Goal: Navigation & Orientation: Find specific page/section

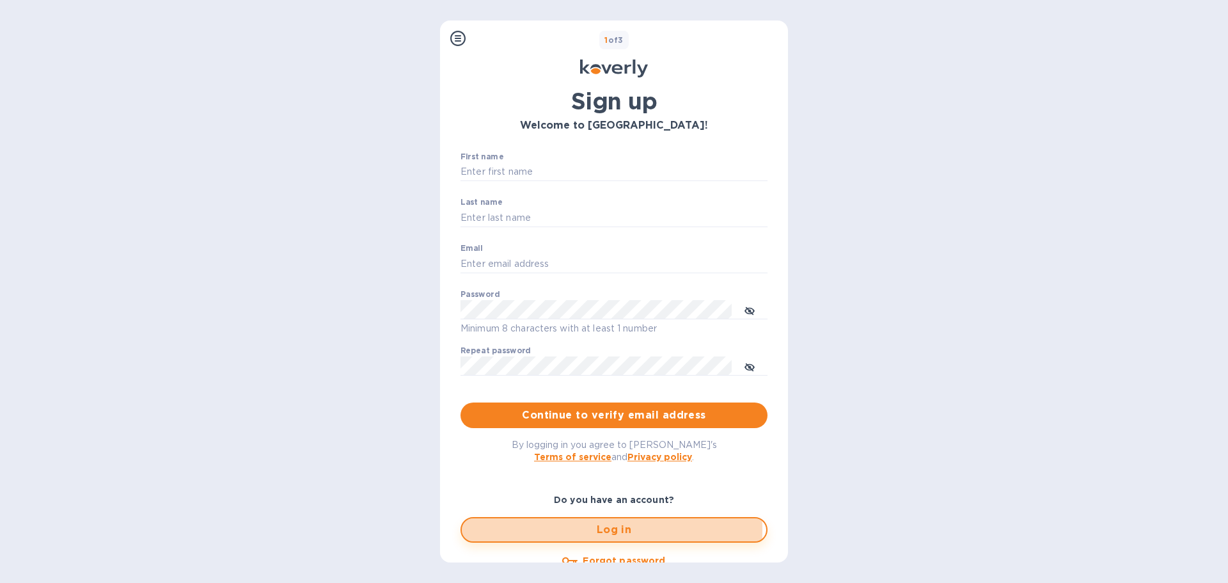
click at [582, 529] on span "Log in" at bounding box center [614, 529] width 284 height 15
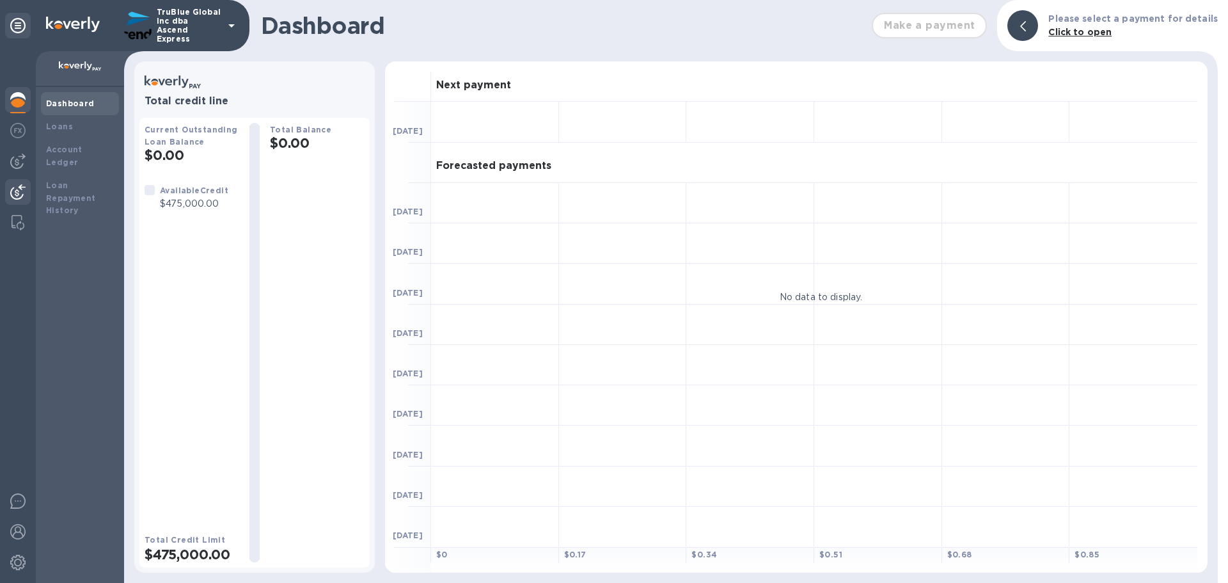
click at [15, 198] on img at bounding box center [17, 191] width 15 height 15
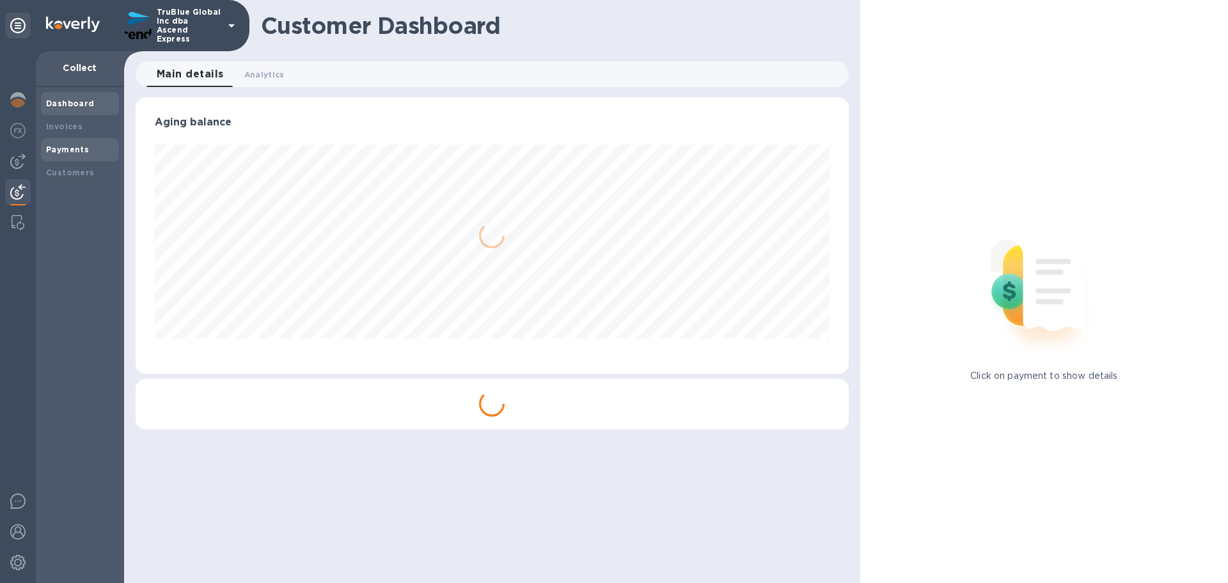
scroll to position [276, 712]
click at [61, 150] on b "Payments" at bounding box center [67, 150] width 43 height 10
